Goal: Find specific page/section: Find specific page/section

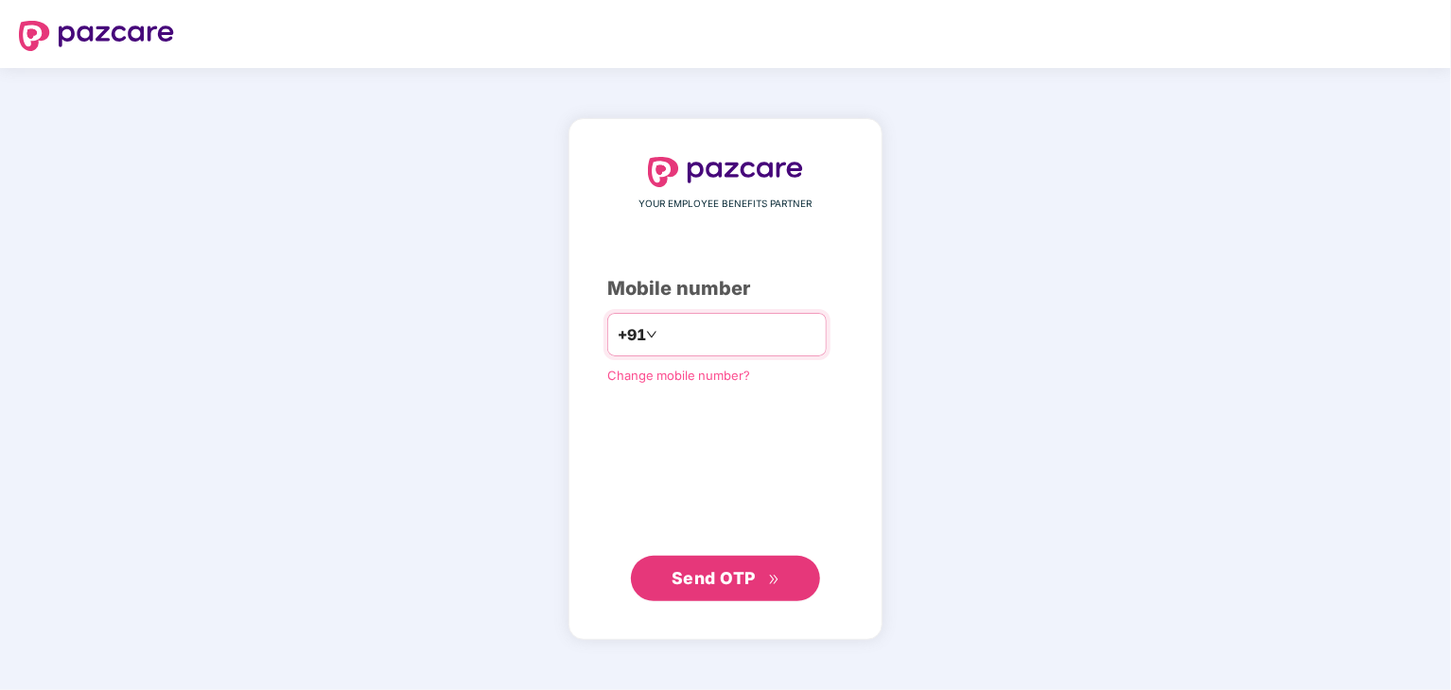
type input "**********"
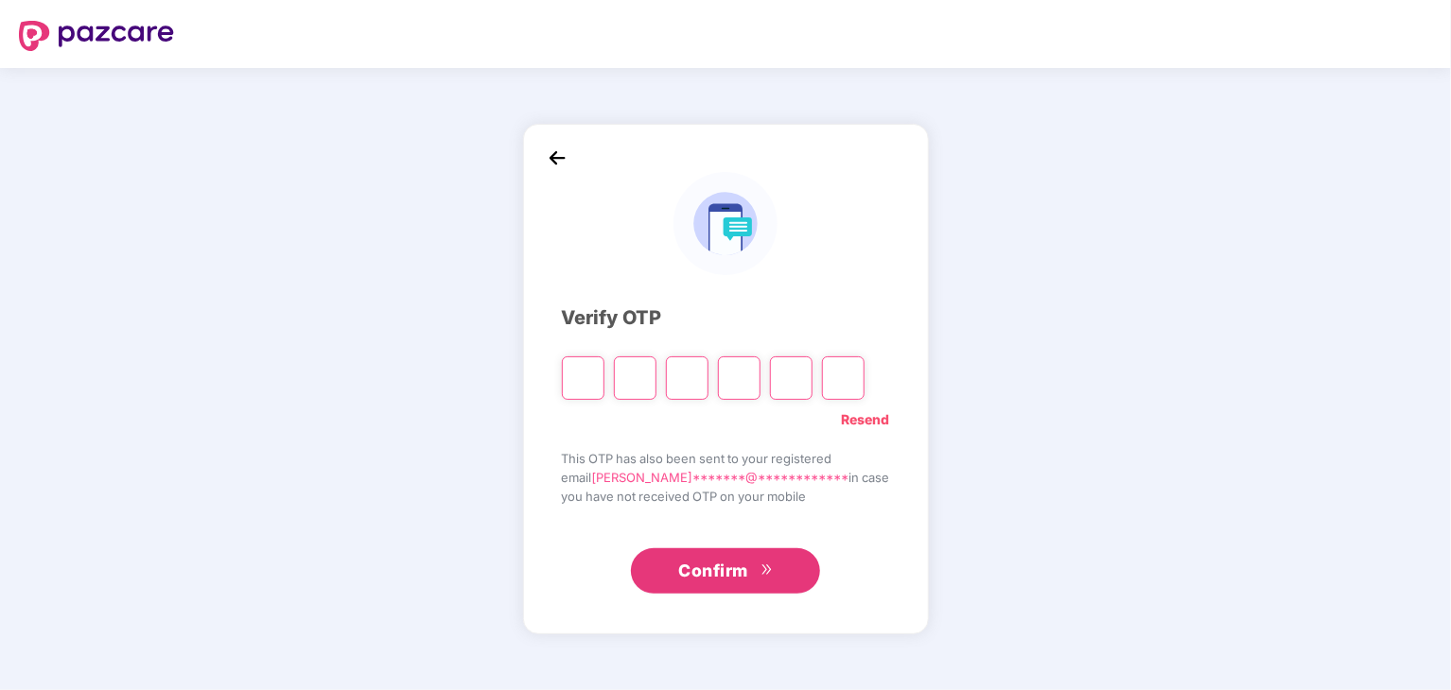
type input "*"
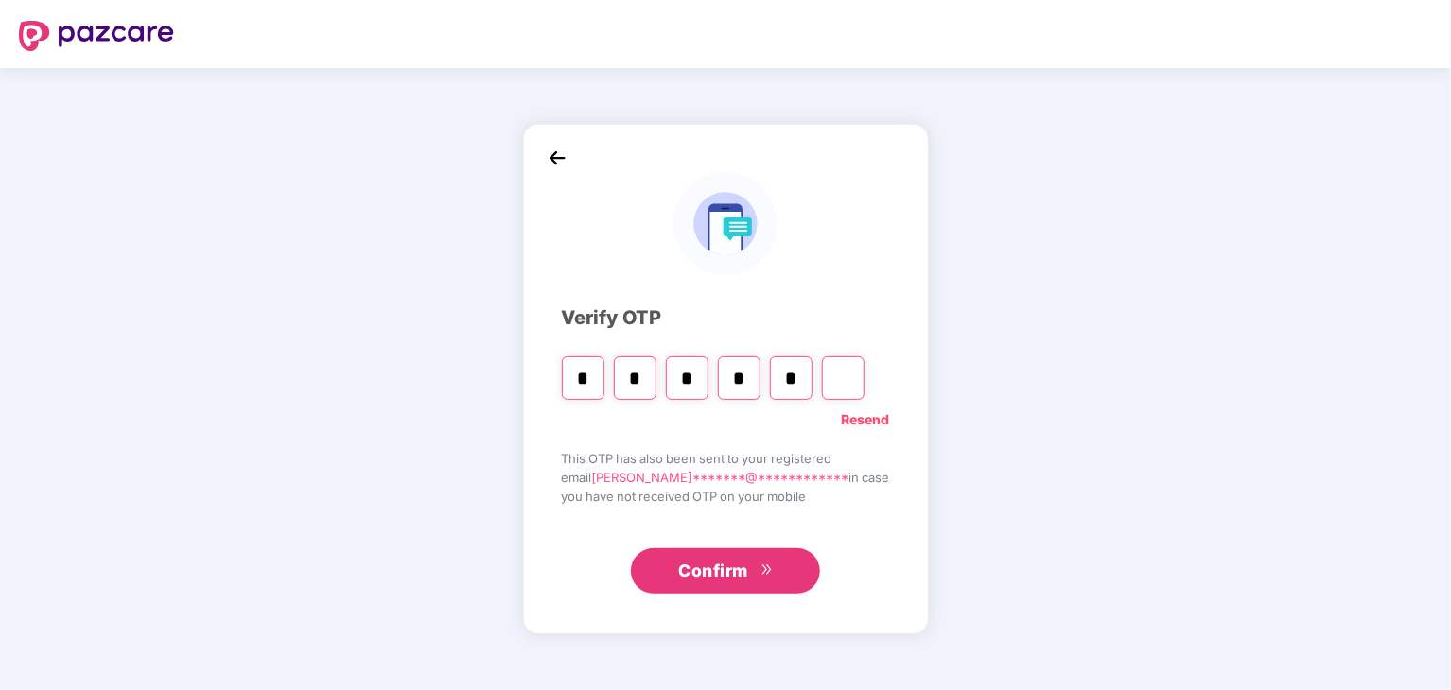
type input "*"
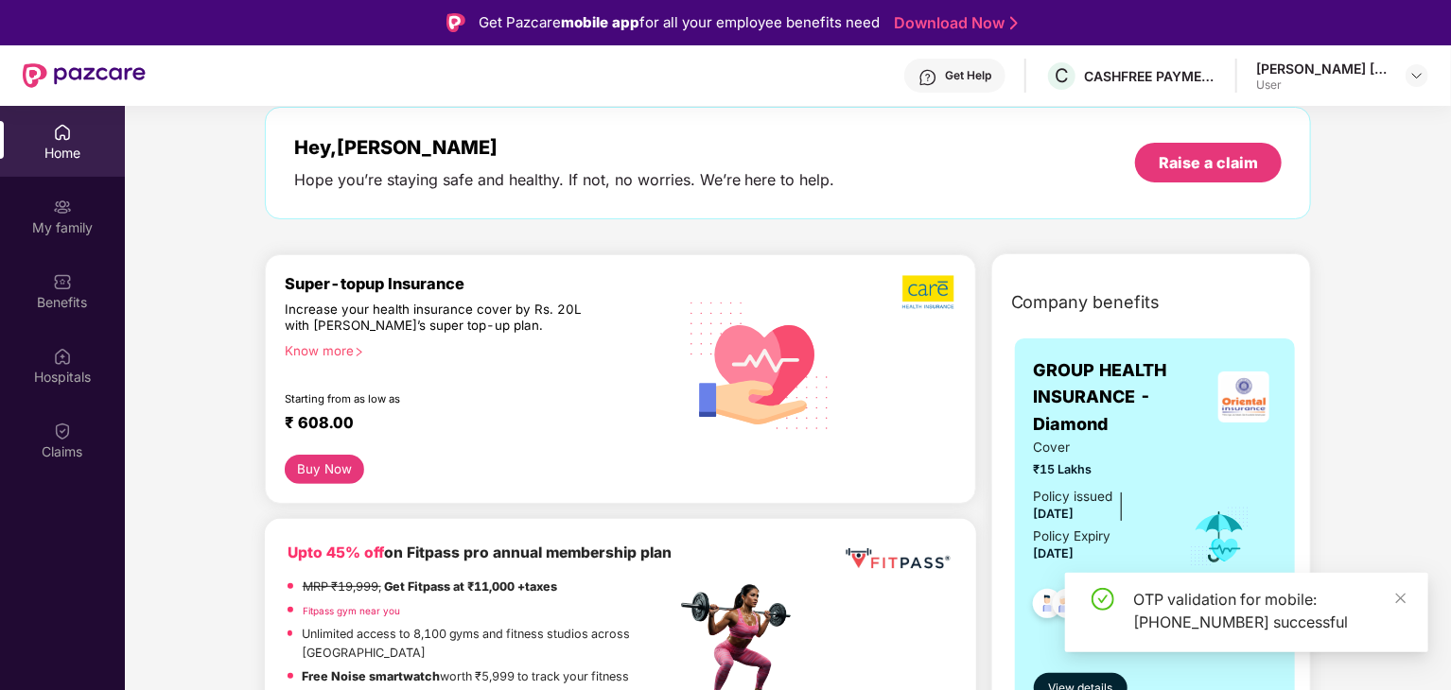
scroll to position [253, 0]
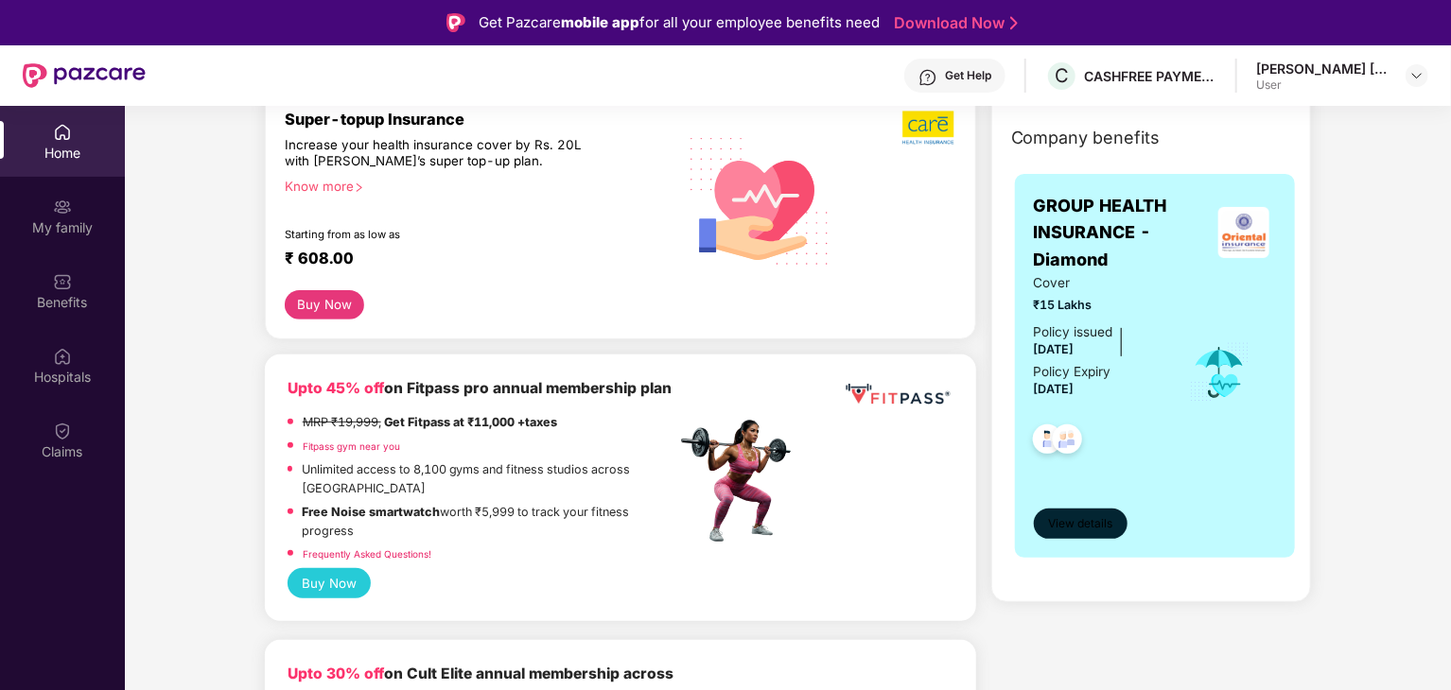
drag, startPoint x: 1077, startPoint y: 505, endPoint x: 1089, endPoint y: 536, distance: 33.2
click at [1089, 536] on div "View details" at bounding box center [1155, 507] width 243 height 63
click at [1089, 536] on button "View details" at bounding box center [1081, 524] width 94 height 30
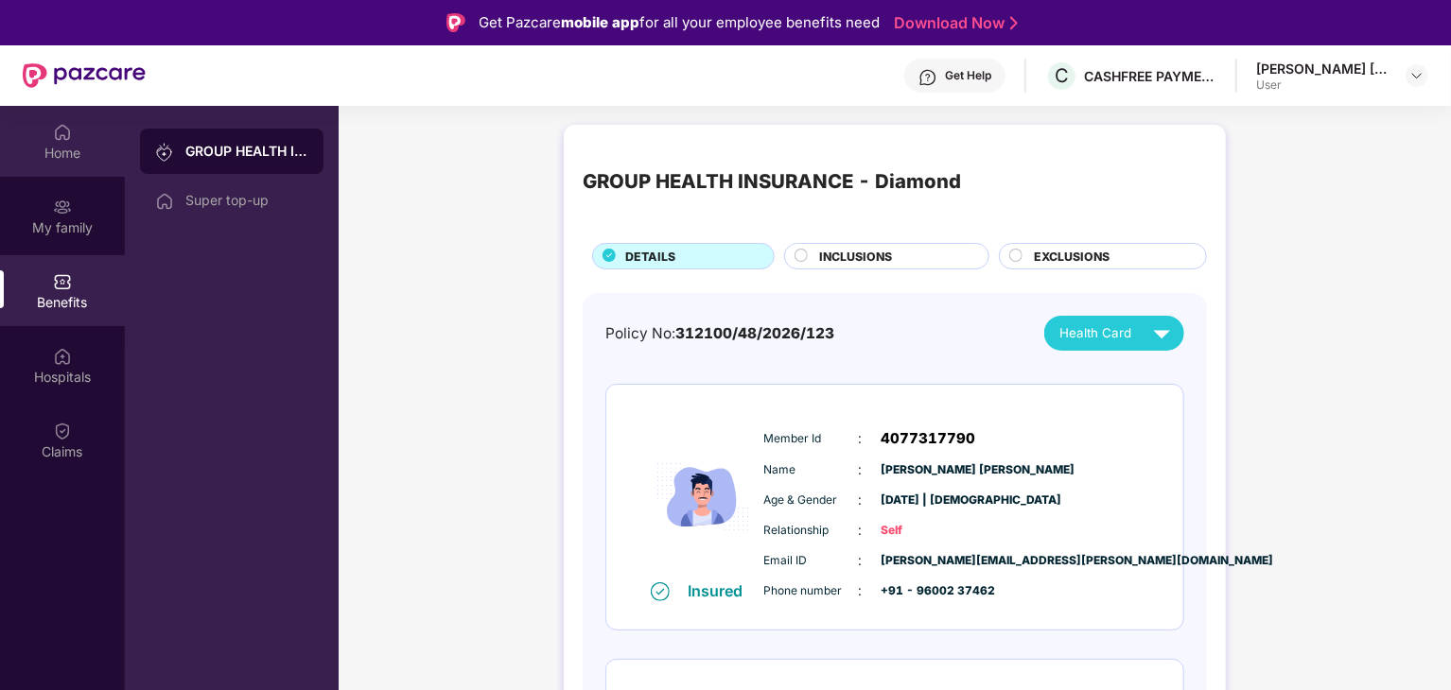
click at [108, 142] on div "Home" at bounding box center [62, 141] width 125 height 71
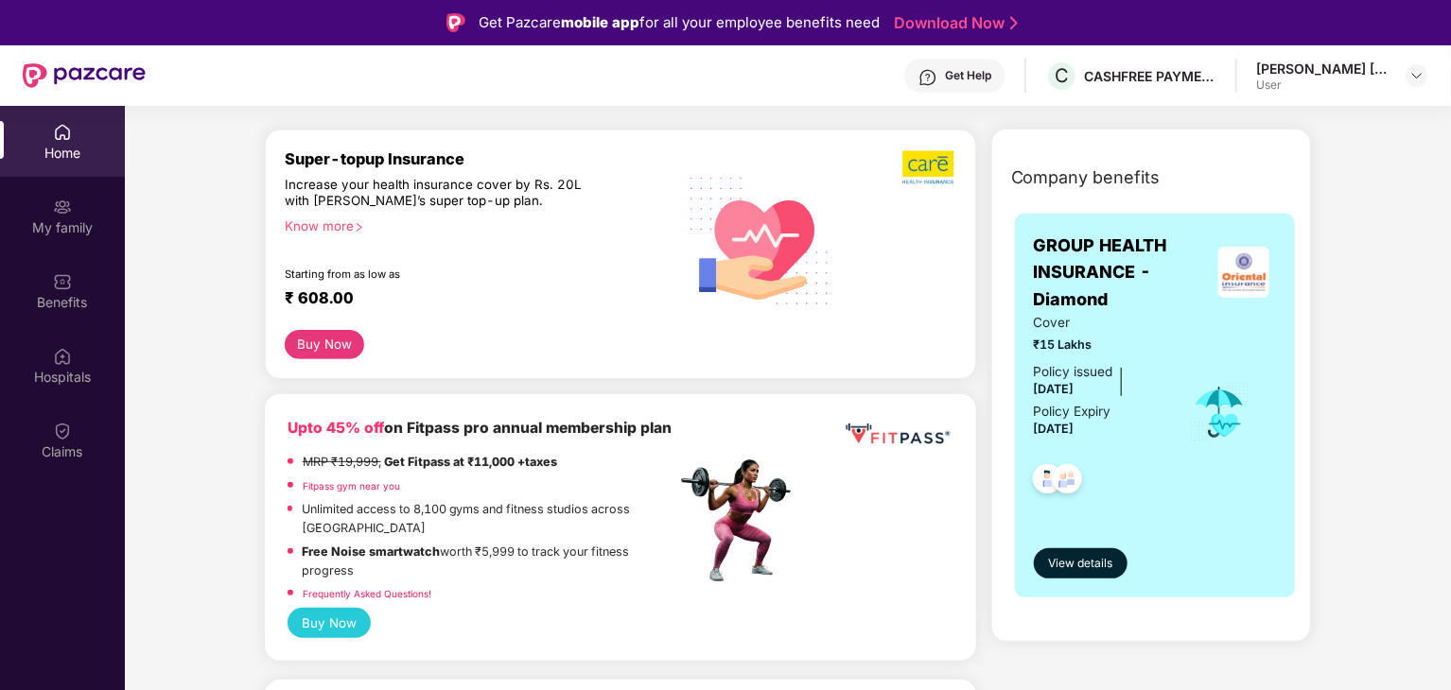
scroll to position [215, 0]
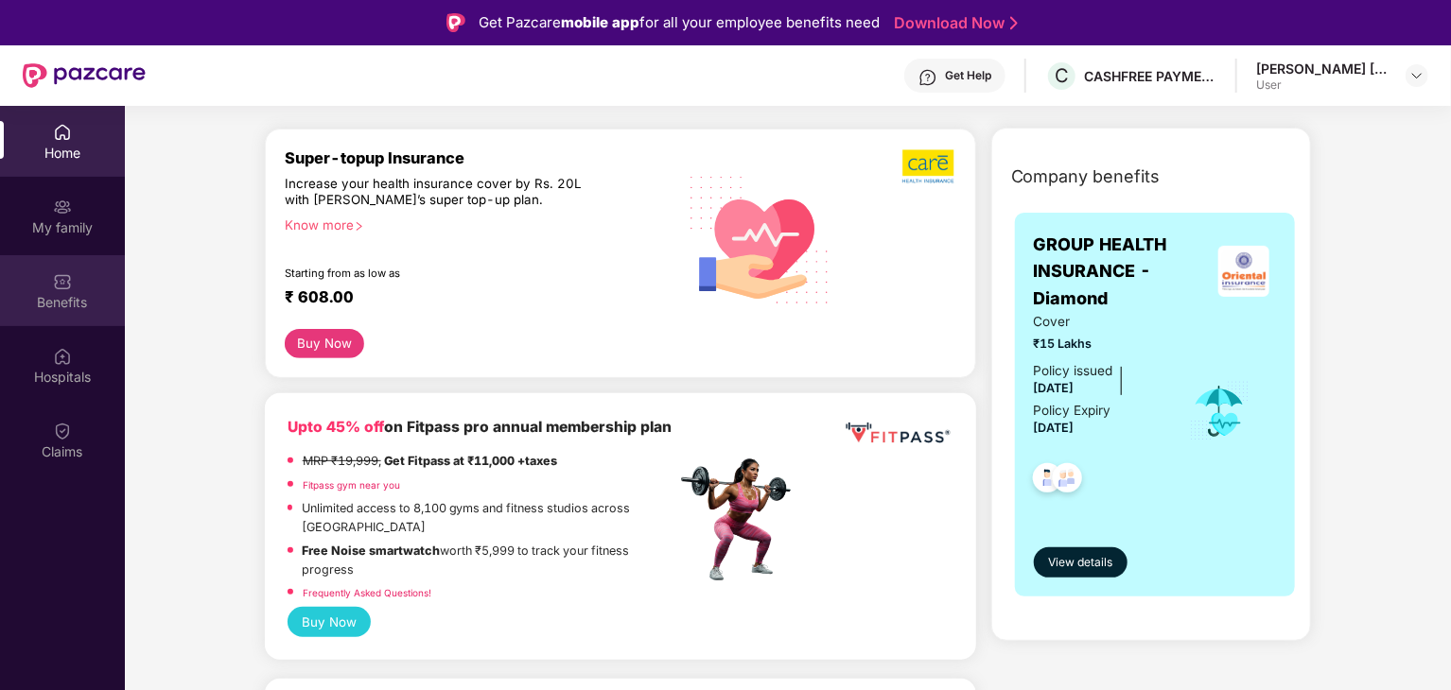
click at [34, 304] on div "Benefits" at bounding box center [62, 302] width 125 height 19
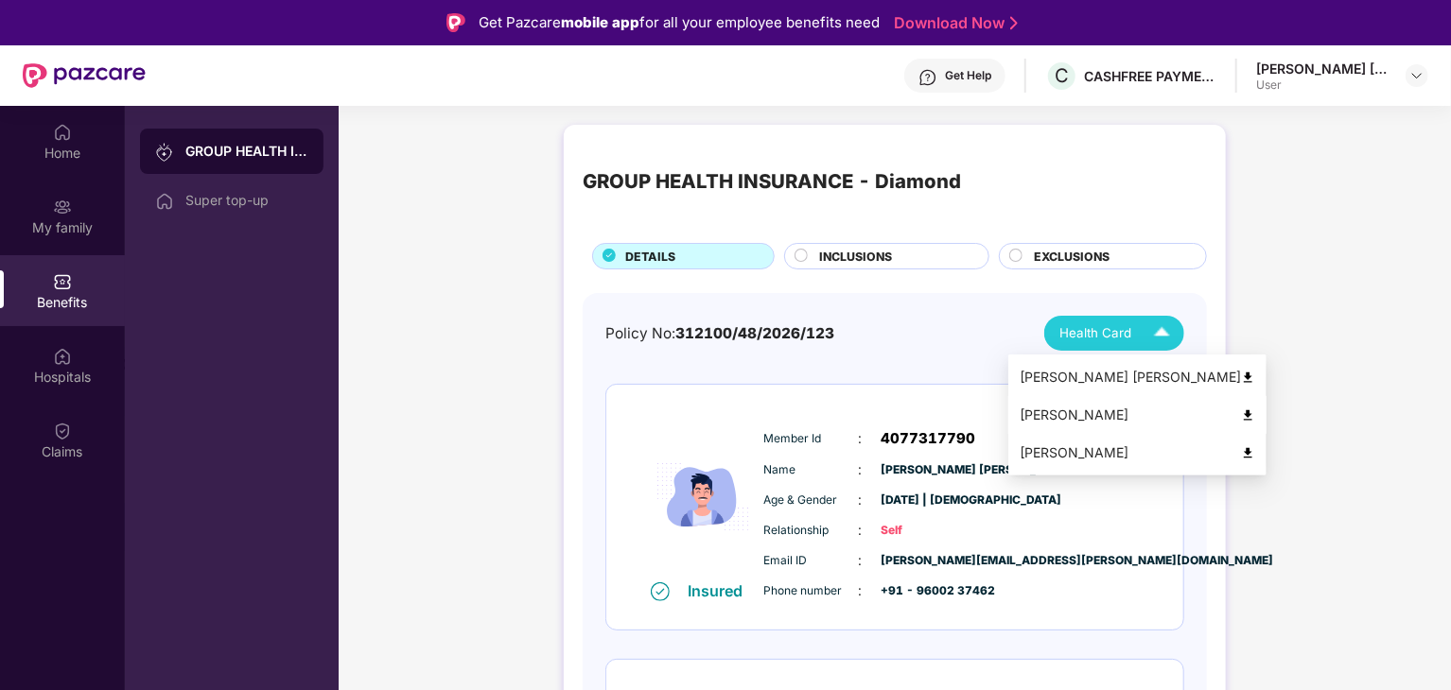
click at [1106, 413] on div "Ragunathrao Lakshmanarao" at bounding box center [1138, 415] width 236 height 21
